Goal: Task Accomplishment & Management: Use online tool/utility

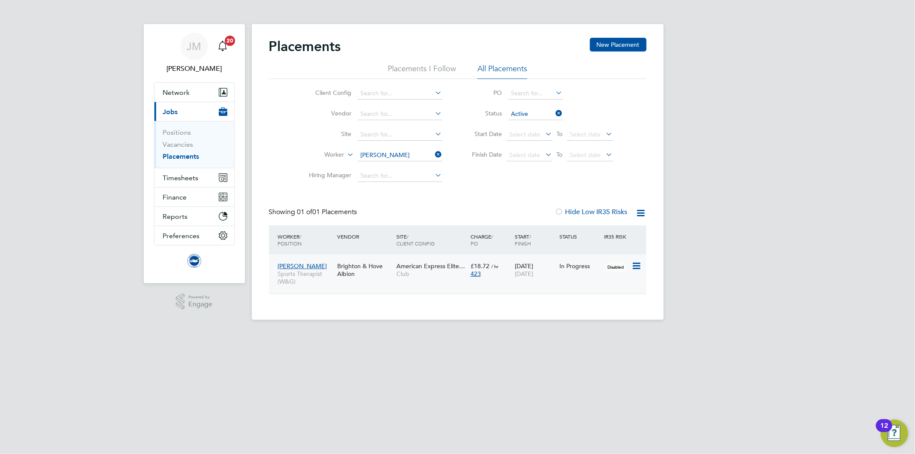
scroll to position [9, 40]
click at [194, 178] on span "Timesheets" at bounding box center [181, 178] width 36 height 8
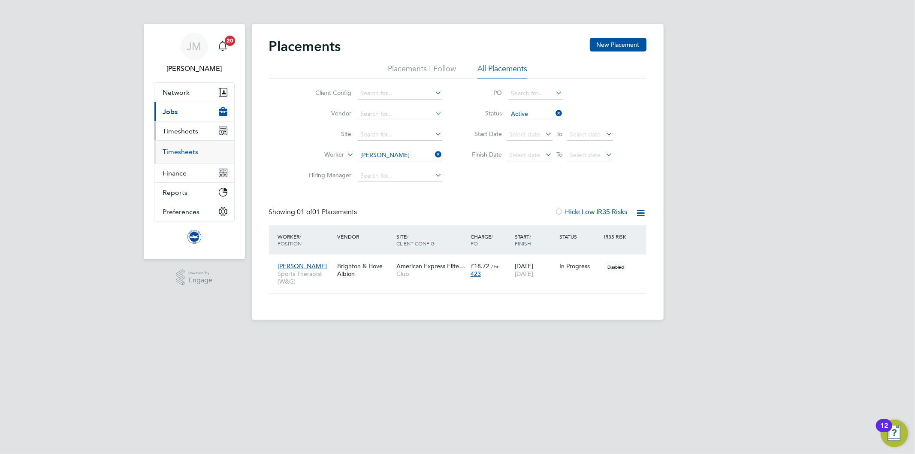
click at [182, 152] on link "Timesheets" at bounding box center [181, 152] width 36 height 8
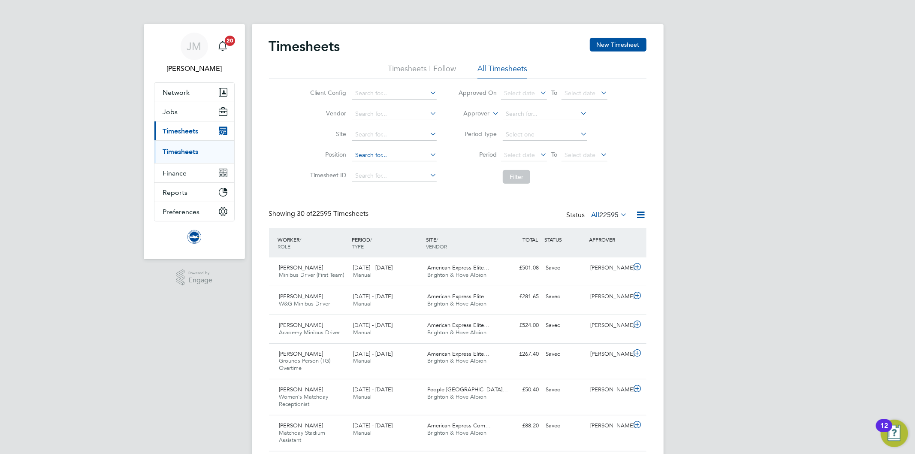
click at [357, 156] on input at bounding box center [394, 155] width 85 height 12
type input "RECEPTION COVE"
click at [428, 93] on icon at bounding box center [428, 93] width 0 height 12
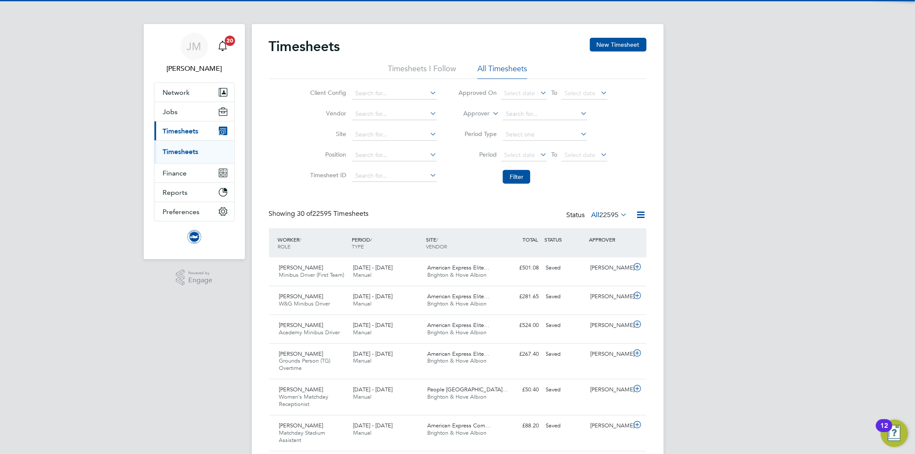
click at [365, 105] on li "Club" at bounding box center [394, 106] width 85 height 12
type input "Club"
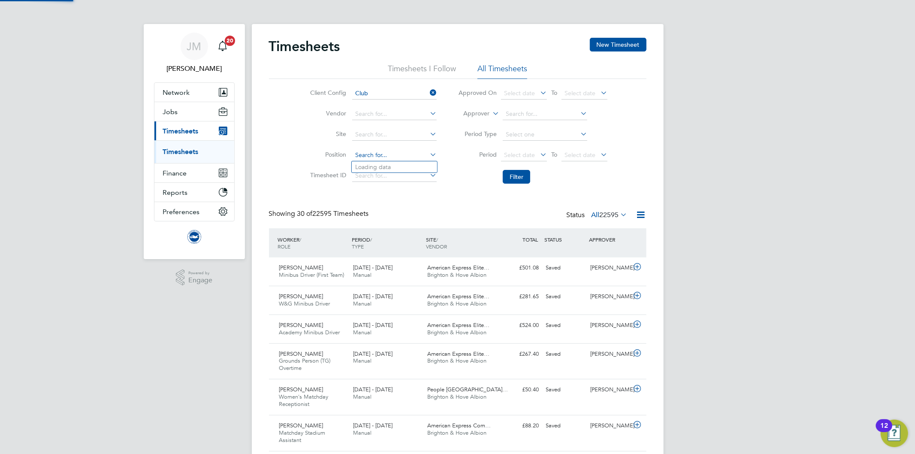
click at [379, 153] on input at bounding box center [394, 155] width 85 height 12
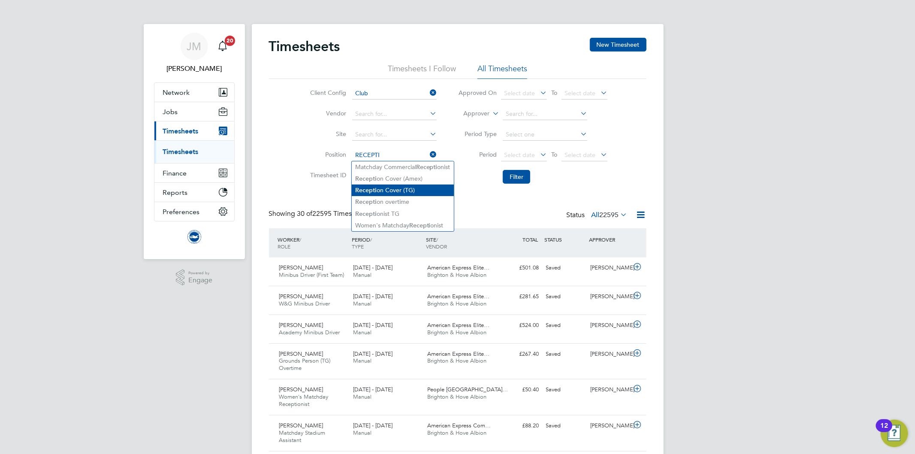
click at [394, 191] on li "Recepti on Cover (TG)" at bounding box center [403, 191] width 102 height 12
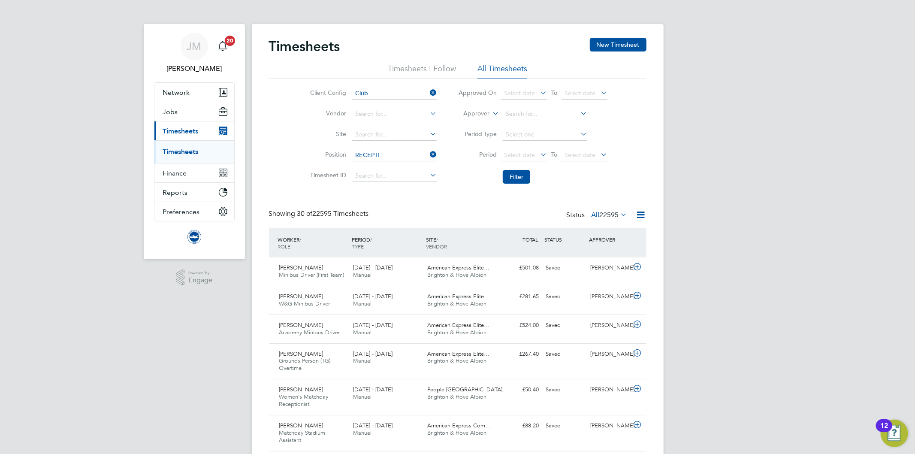
type input "Reception Cover (TG)"
click at [523, 178] on button "Filter" at bounding box center [516, 177] width 27 height 14
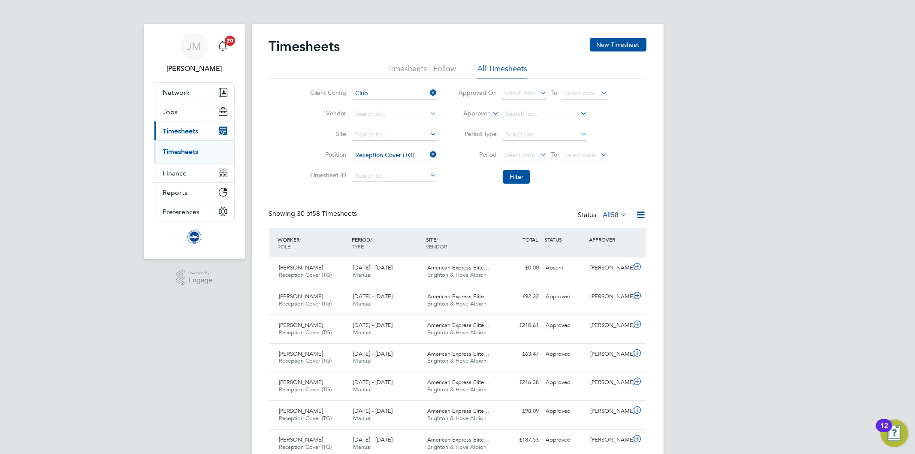
click at [619, 213] on icon at bounding box center [619, 215] width 0 height 12
click at [606, 242] on li "Saved" at bounding box center [610, 242] width 39 height 12
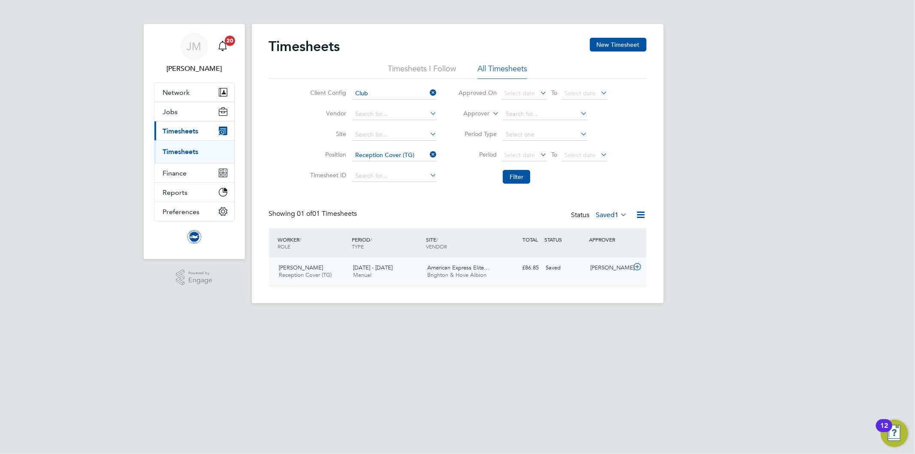
click at [448, 272] on span "Brighton & Hove Albion" at bounding box center [456, 274] width 59 height 7
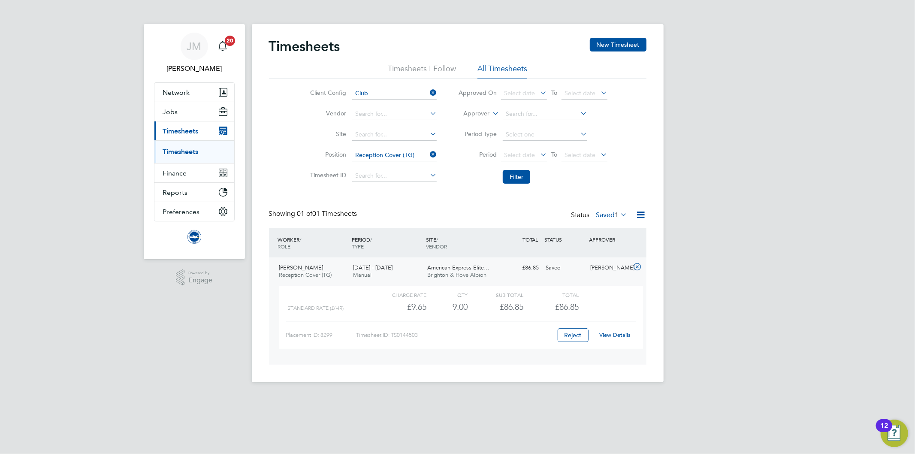
click at [448, 272] on span "Brighton & Hove Albion" at bounding box center [456, 274] width 59 height 7
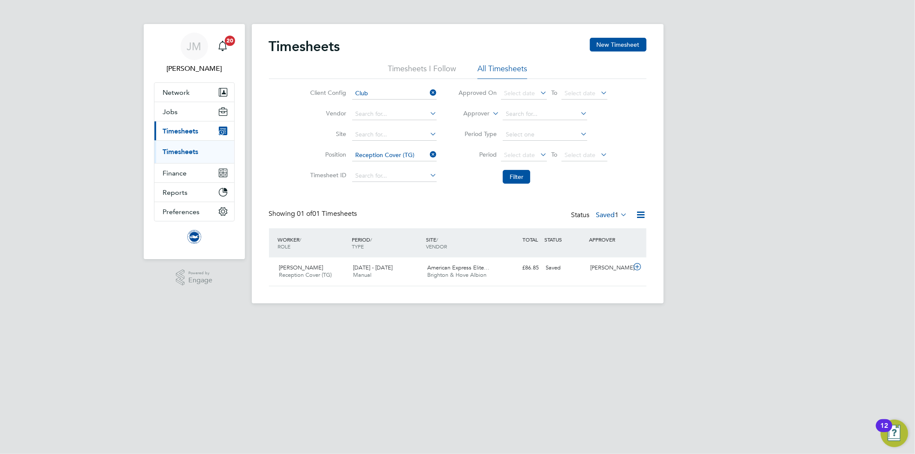
click at [619, 216] on icon at bounding box center [619, 215] width 0 height 12
click at [608, 267] on li "Approved" at bounding box center [607, 267] width 39 height 12
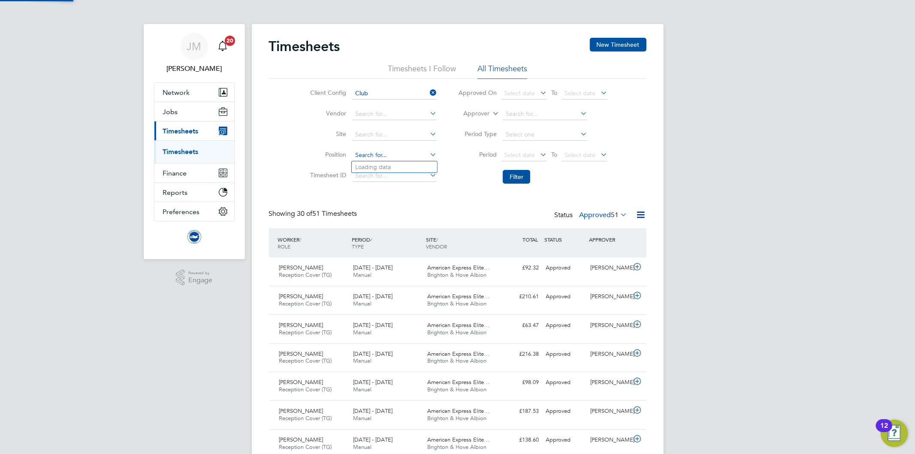
click at [389, 155] on input at bounding box center [394, 155] width 85 height 12
type input "P"
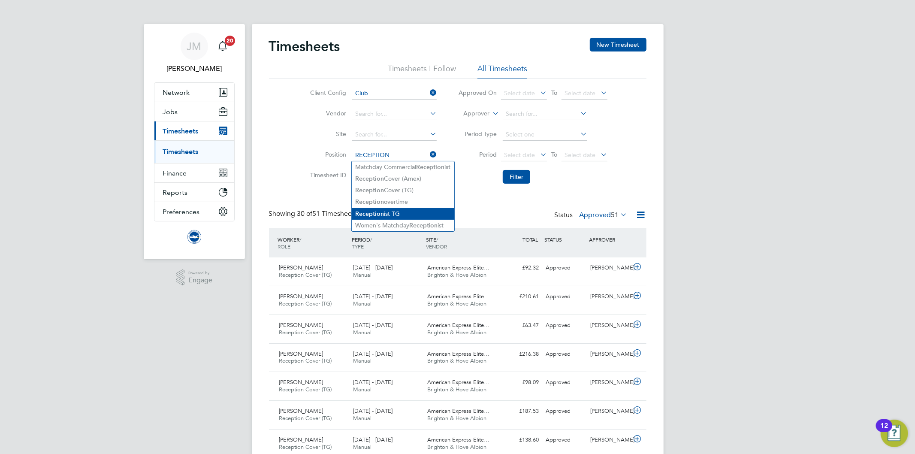
click at [389, 208] on li "Reception ist TG" at bounding box center [403, 214] width 103 height 12
type input "Receptionist TG"
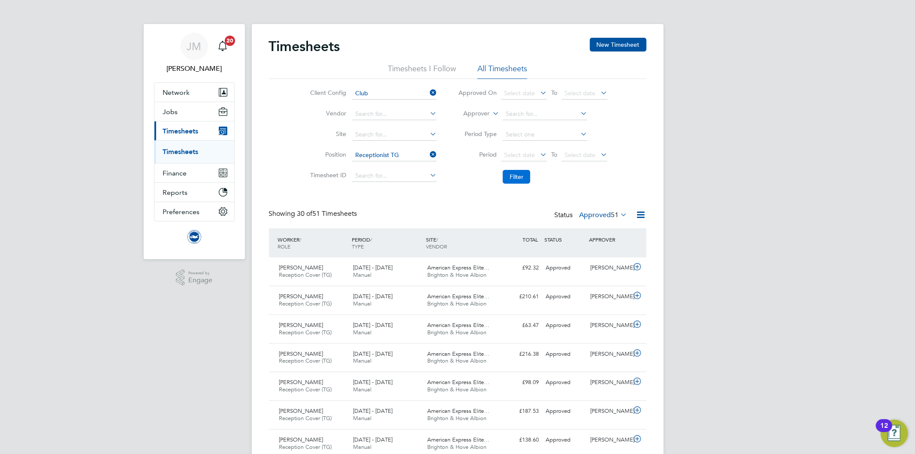
click at [512, 174] on button "Filter" at bounding box center [516, 177] width 27 height 14
